Goal: Task Accomplishment & Management: Manage account settings

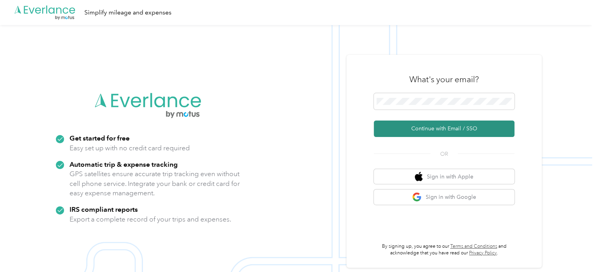
click at [406, 127] on button "Continue with Email / SSO" at bounding box center [444, 128] width 141 height 16
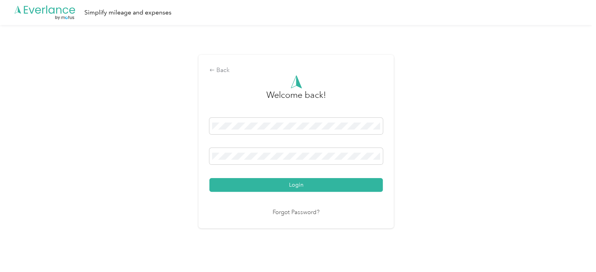
click at [209, 178] on button "Login" at bounding box center [296, 185] width 174 height 14
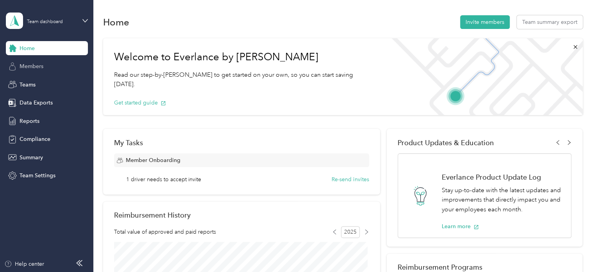
click at [27, 67] on span "Members" at bounding box center [32, 66] width 24 height 8
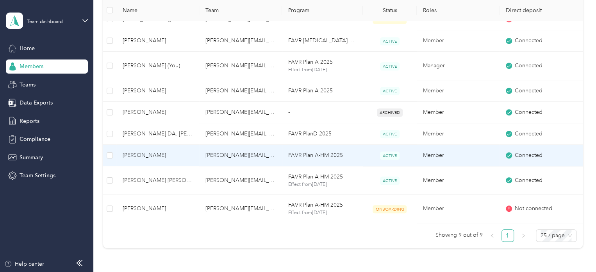
scroll to position [235, 0]
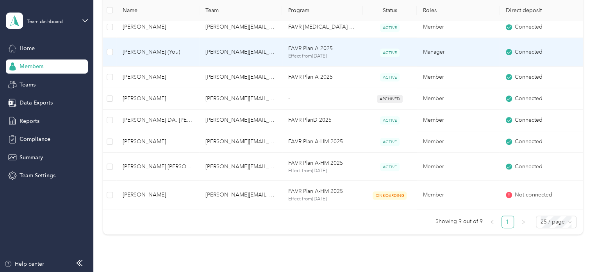
click at [139, 49] on span "[PERSON_NAME] (You)" at bounding box center [158, 52] width 70 height 9
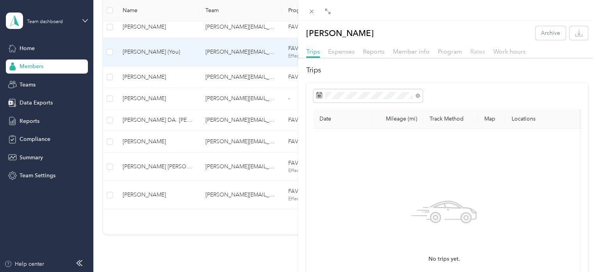
click at [481, 52] on span "Rates" at bounding box center [478, 51] width 15 height 7
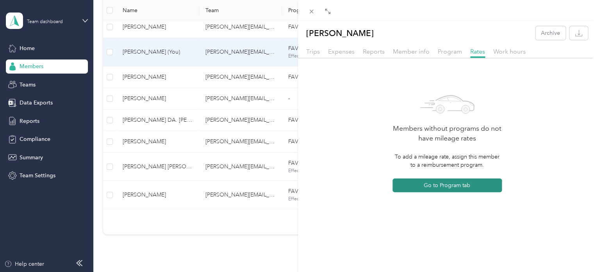
click at [453, 187] on button "Go to Program tab" at bounding box center [447, 185] width 109 height 14
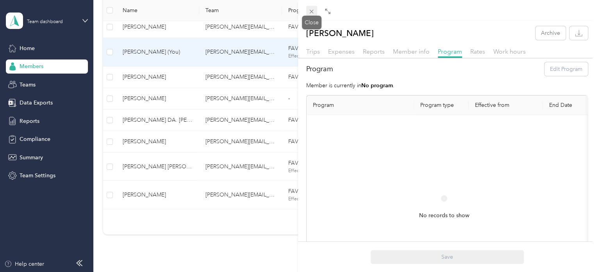
click at [314, 13] on icon at bounding box center [311, 11] width 7 height 7
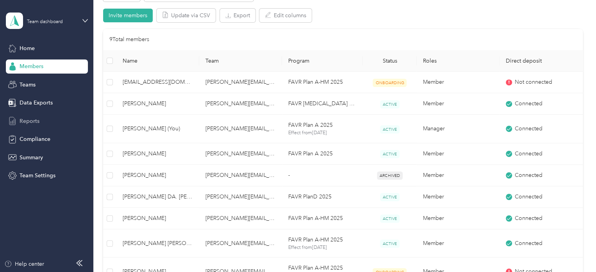
scroll to position [156, 0]
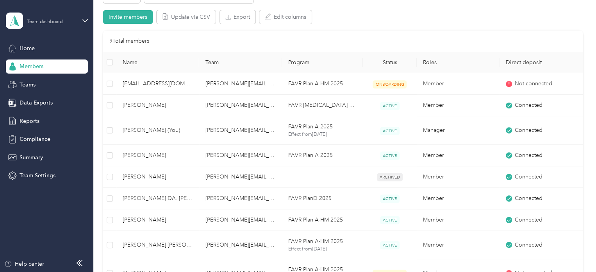
click at [58, 20] on div "Team dashboard" at bounding box center [45, 22] width 36 height 5
click at [53, 79] on div "Personal dashboard" at bounding box center [37, 79] width 49 height 8
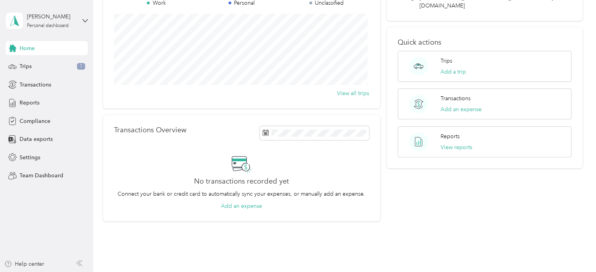
scroll to position [117, 0]
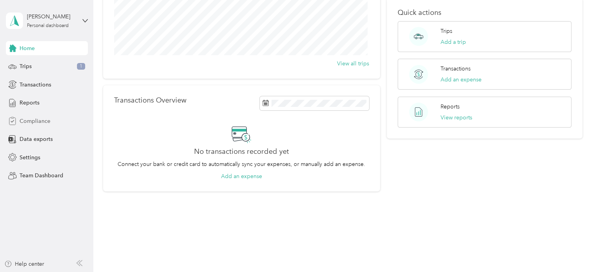
click at [44, 120] on span "Compliance" at bounding box center [35, 121] width 31 height 8
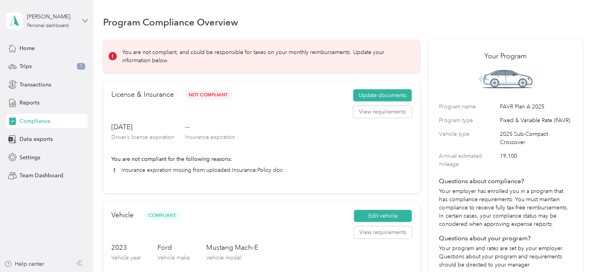
click at [82, 21] on icon at bounding box center [84, 20] width 5 height 5
click at [65, 65] on div "Team dashboard" at bounding box center [132, 64] width 242 height 14
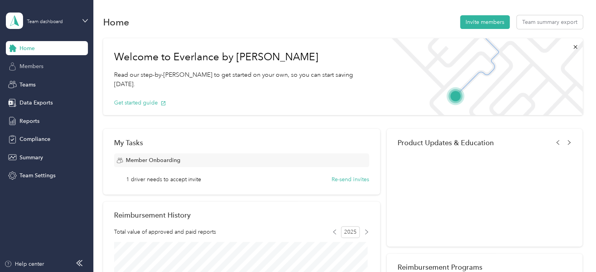
click at [31, 66] on span "Members" at bounding box center [32, 66] width 24 height 8
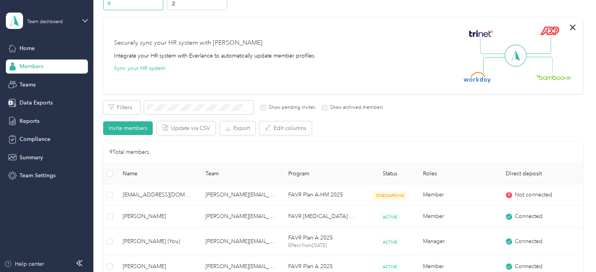
scroll to position [156, 0]
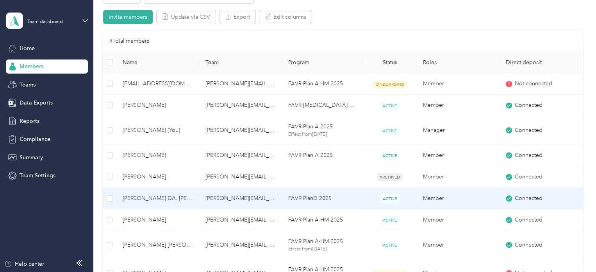
click at [132, 199] on span "[PERSON_NAME] DA. [PERSON_NAME]" at bounding box center [158, 198] width 70 height 9
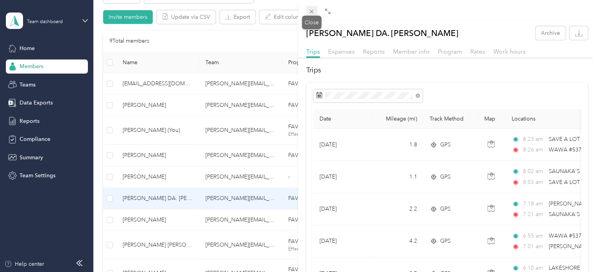
click at [309, 12] on icon at bounding box center [311, 11] width 7 height 7
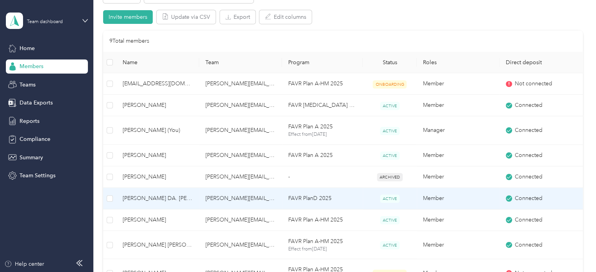
click at [147, 192] on td "[PERSON_NAME] DA. [PERSON_NAME]" at bounding box center [157, 198] width 83 height 21
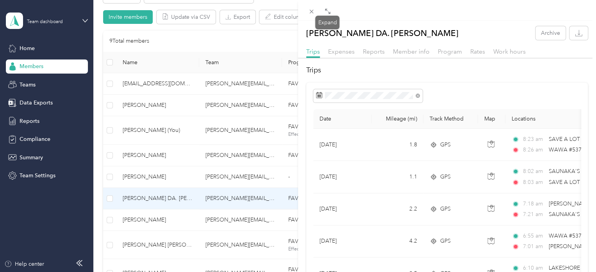
click at [326, 17] on div "Expand" at bounding box center [327, 23] width 24 height 14
click at [328, 11] on icon at bounding box center [328, 11] width 6 height 6
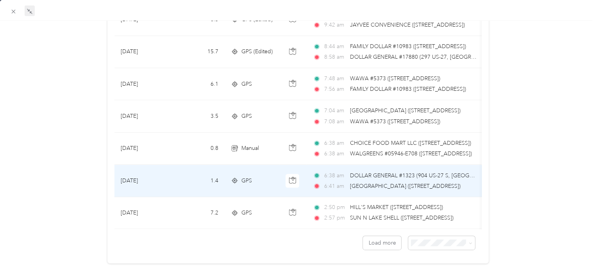
scroll to position [727, 0]
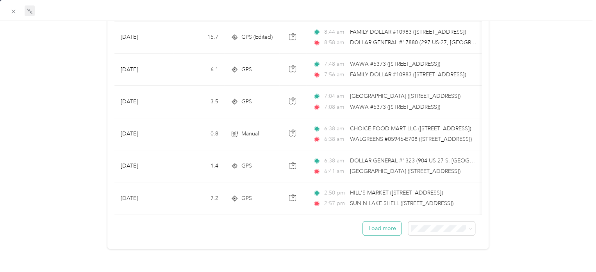
click at [372, 226] on button "Load more" at bounding box center [382, 228] width 38 height 14
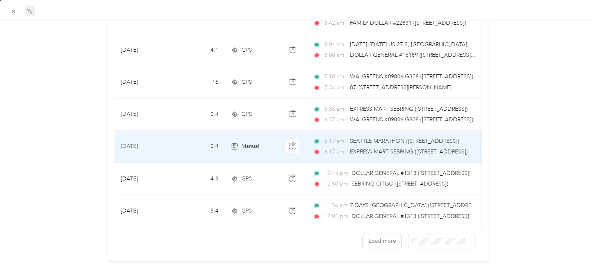
scroll to position [1529, 0]
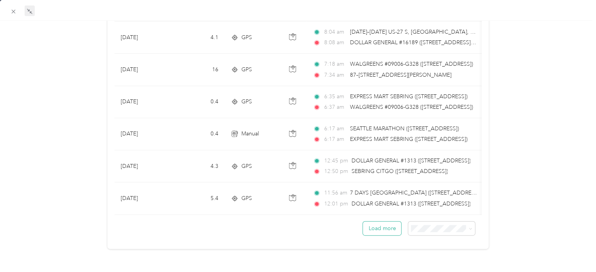
click at [376, 224] on button "Load more" at bounding box center [382, 228] width 38 height 14
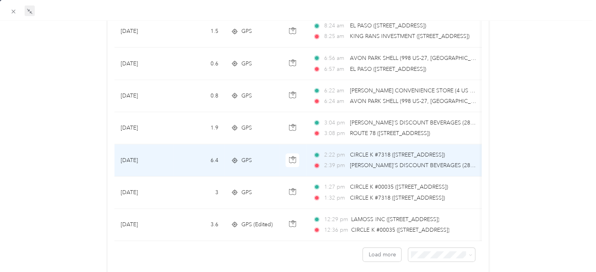
scroll to position [2311, 0]
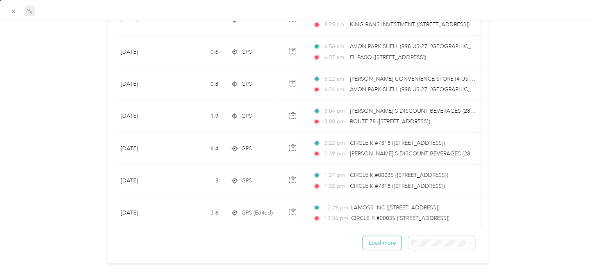
click at [376, 243] on button "Load more" at bounding box center [382, 243] width 38 height 14
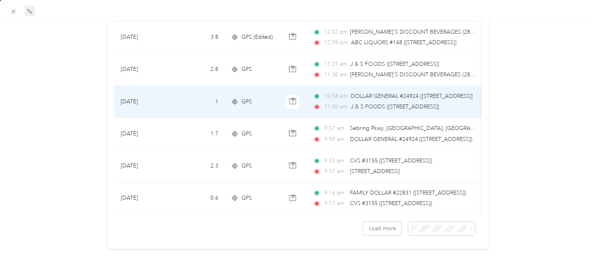
scroll to position [3133, 0]
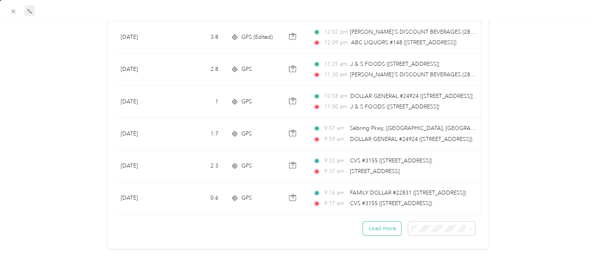
click at [375, 223] on button "Load more" at bounding box center [382, 228] width 38 height 14
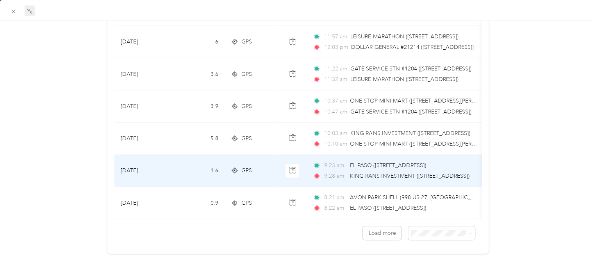
scroll to position [3935, 0]
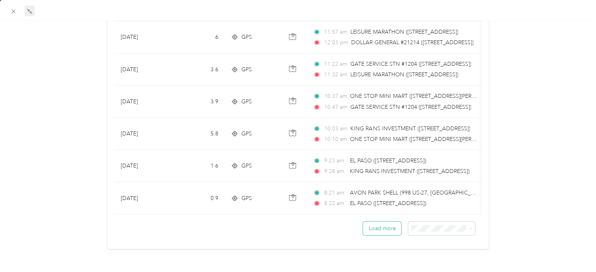
click at [370, 222] on button "Load more" at bounding box center [382, 228] width 38 height 14
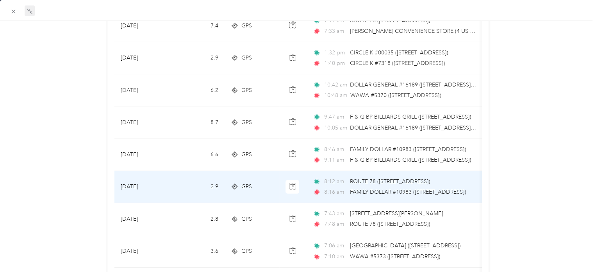
scroll to position [4208, 0]
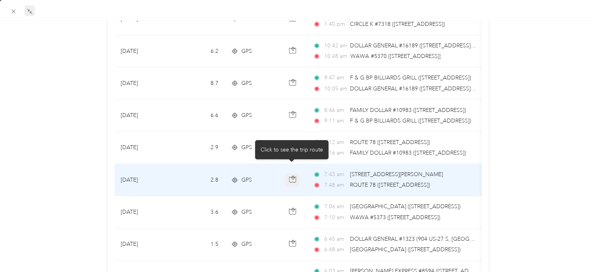
click at [289, 175] on icon "button" at bounding box center [292, 178] width 7 height 7
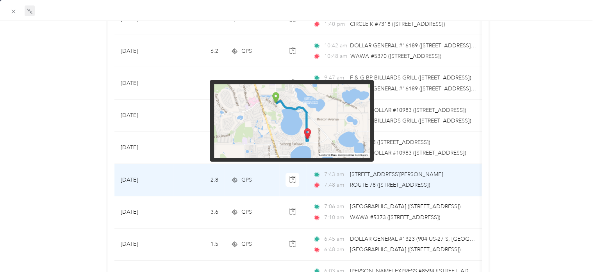
click at [312, 107] on img at bounding box center [292, 120] width 156 height 73
click at [310, 132] on img at bounding box center [292, 120] width 156 height 73
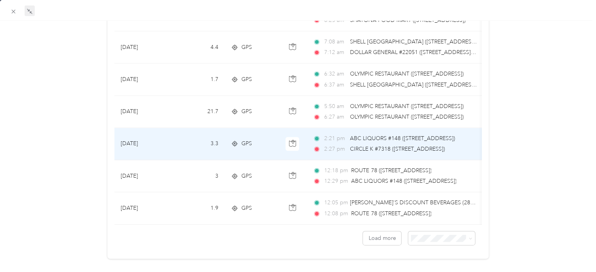
scroll to position [4736, 0]
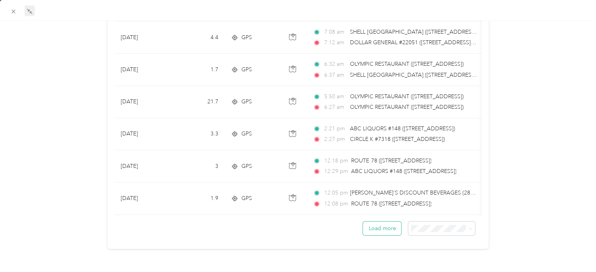
click at [376, 224] on button "Load more" at bounding box center [382, 228] width 38 height 14
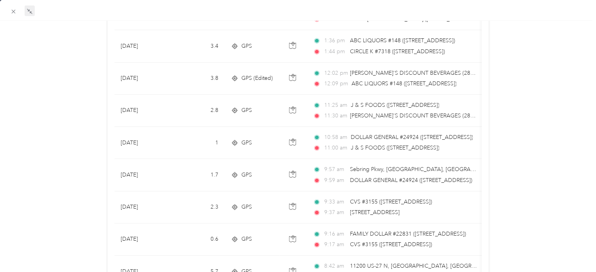
scroll to position [3078, 0]
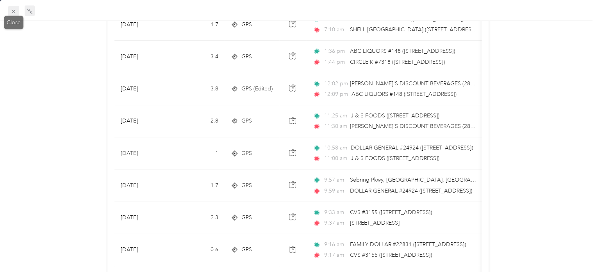
click at [13, 11] on icon at bounding box center [13, 11] width 7 height 7
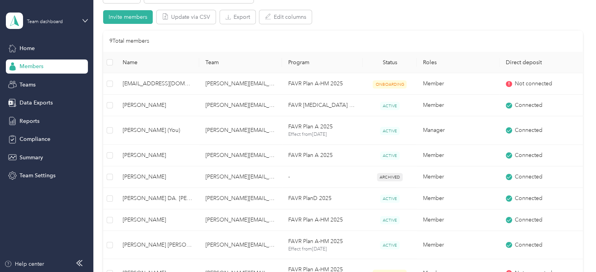
scroll to position [125, 0]
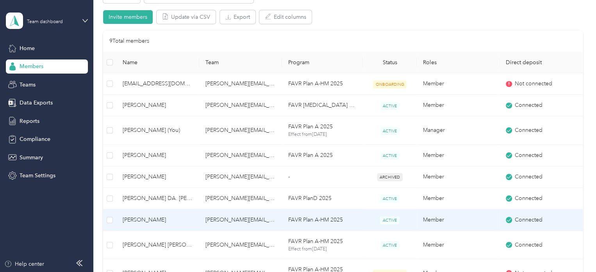
click at [149, 220] on span "[PERSON_NAME]" at bounding box center [158, 219] width 70 height 9
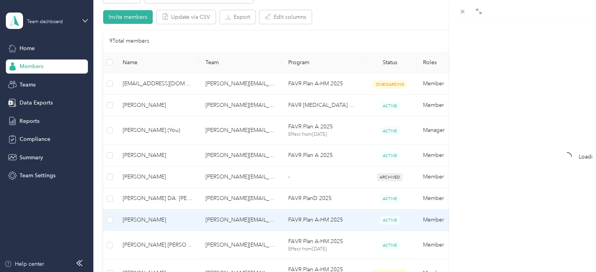
click at [149, 271] on div "Drag to resize Click to close Loading member data" at bounding box center [296, 272] width 593 height 0
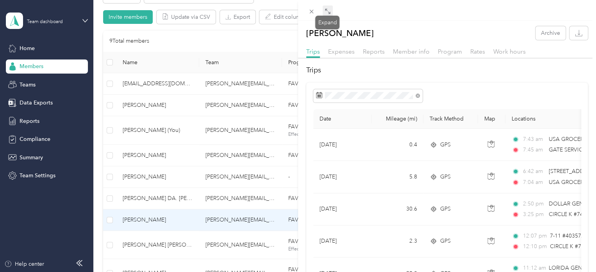
click at [327, 13] on icon at bounding box center [328, 11] width 6 height 6
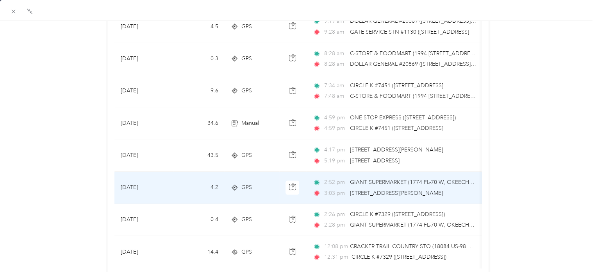
scroll to position [704, 0]
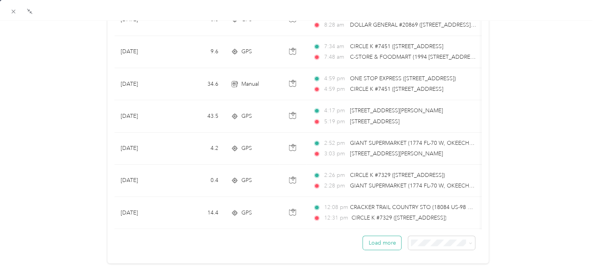
click at [372, 248] on button "Load more" at bounding box center [382, 243] width 38 height 14
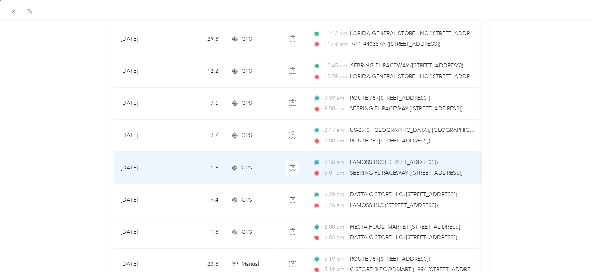
scroll to position [235, 0]
